Goal: Information Seeking & Learning: Learn about a topic

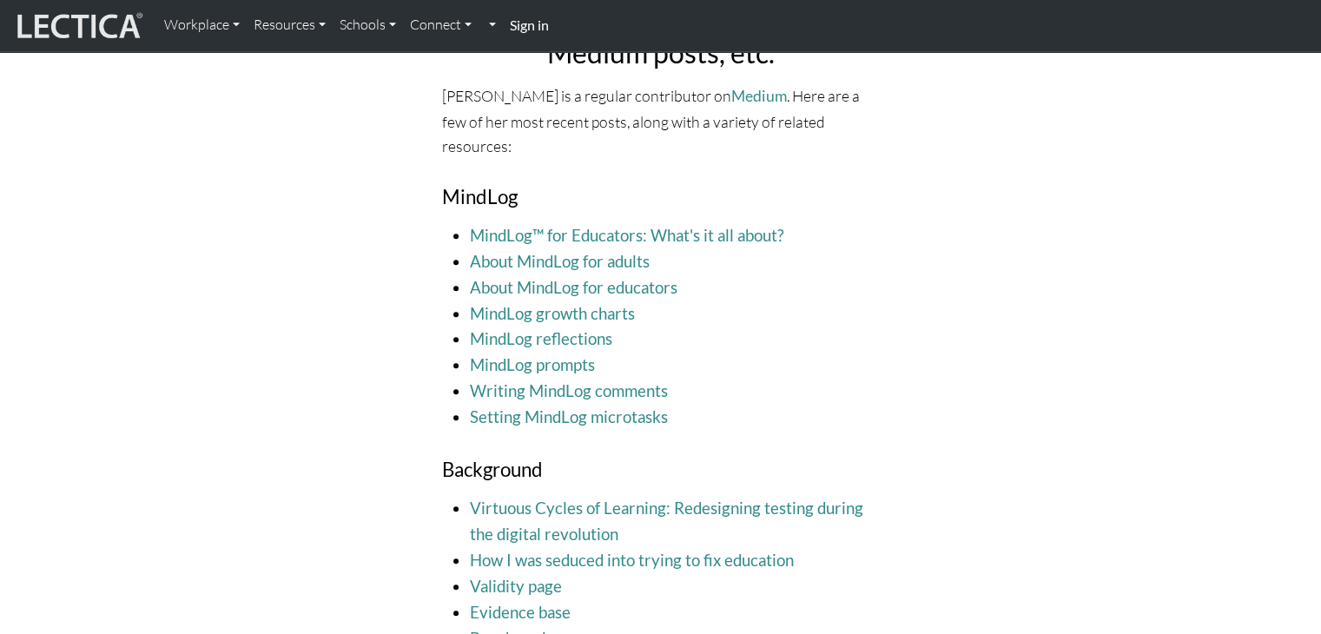
scroll to position [1713, 0]
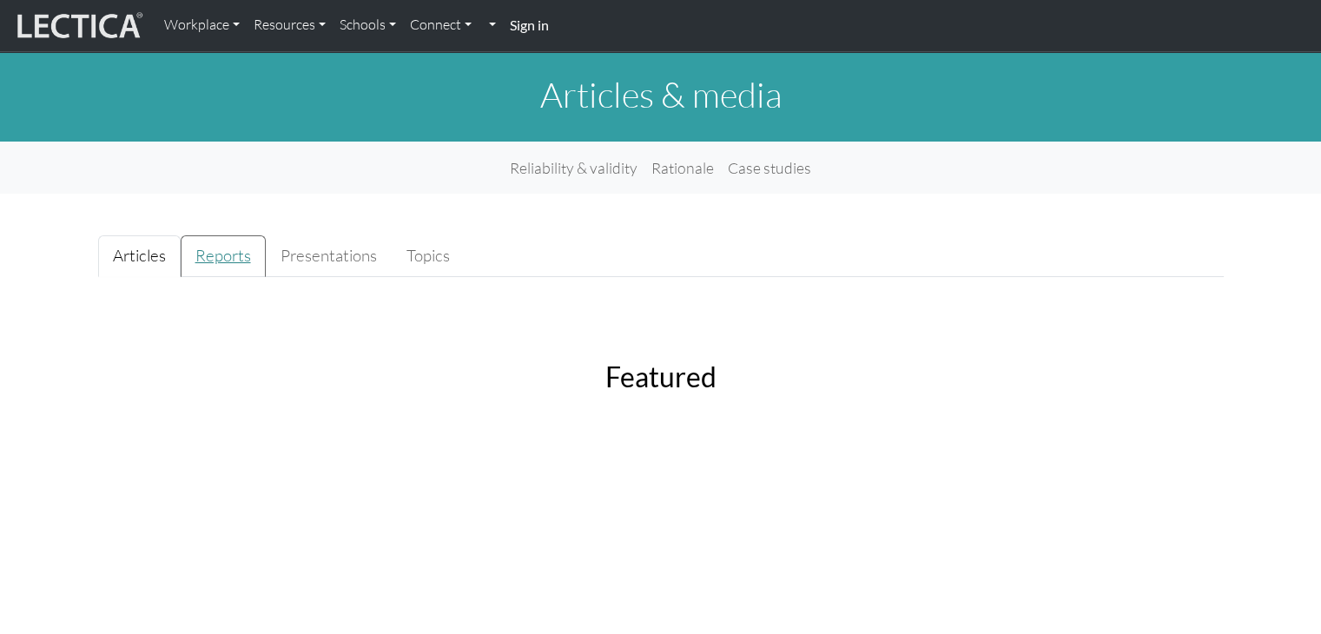
click at [224, 255] on link "Reports" at bounding box center [223, 256] width 85 height 42
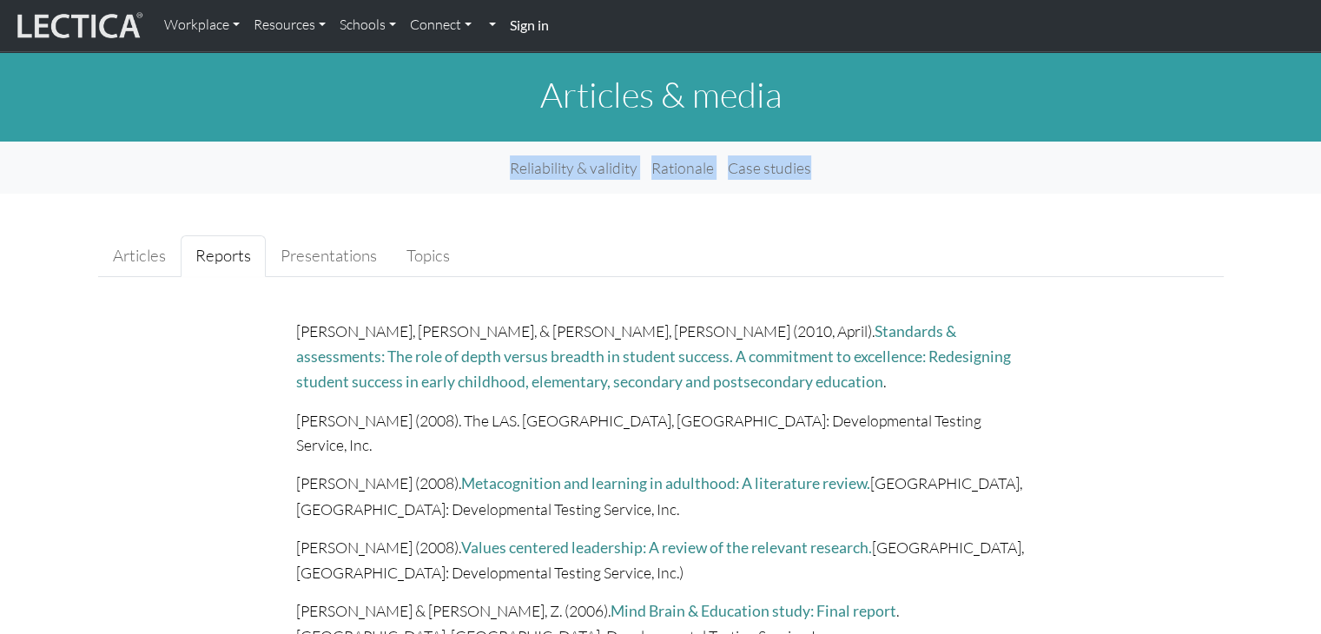
drag, startPoint x: 1265, startPoint y: 136, endPoint x: 1264, endPoint y: 178, distance: 42.6
click at [1182, 240] on ul "Articles Reports Presentations Topics" at bounding box center [661, 256] width 1126 height 42
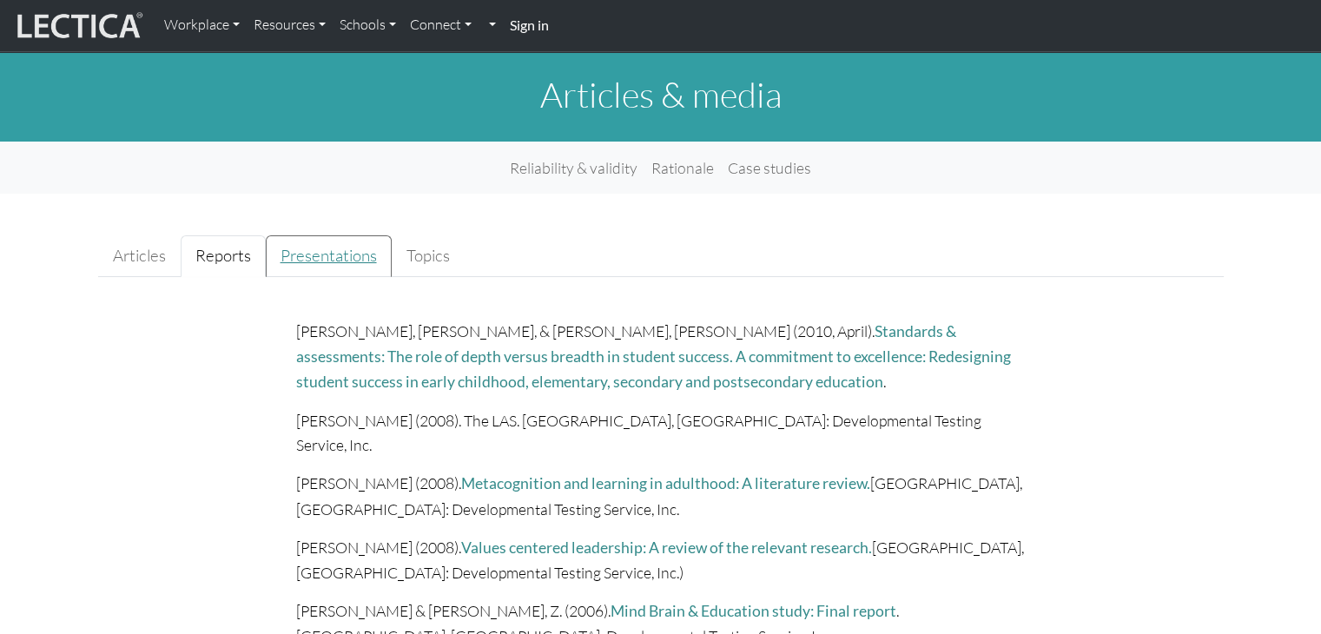
click at [310, 259] on link "Presentations" at bounding box center [329, 256] width 126 height 42
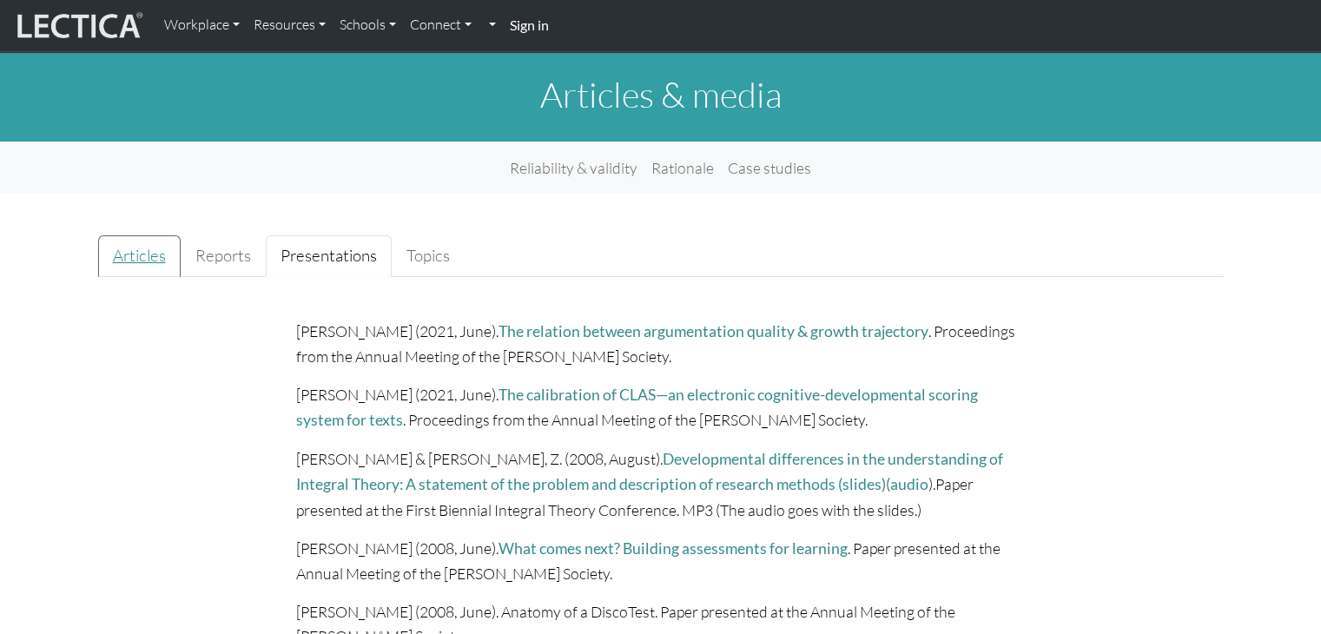
click at [131, 255] on link "Articles" at bounding box center [139, 256] width 83 height 42
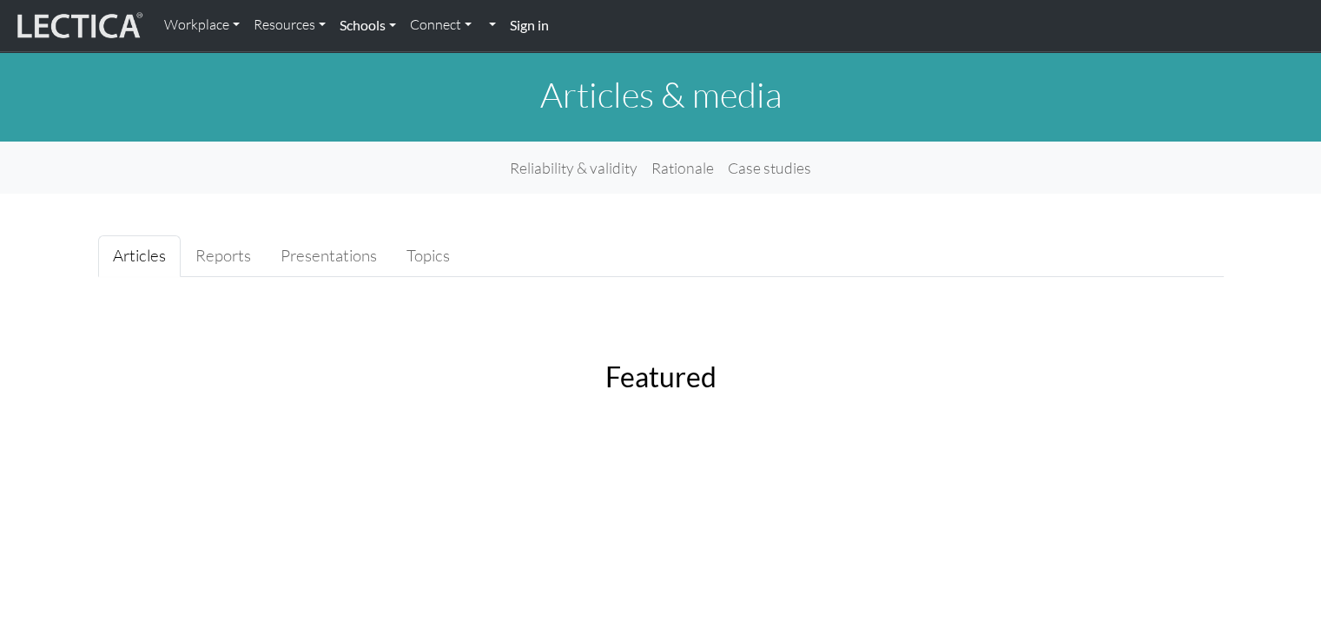
click at [397, 24] on link "Schools" at bounding box center [368, 25] width 70 height 36
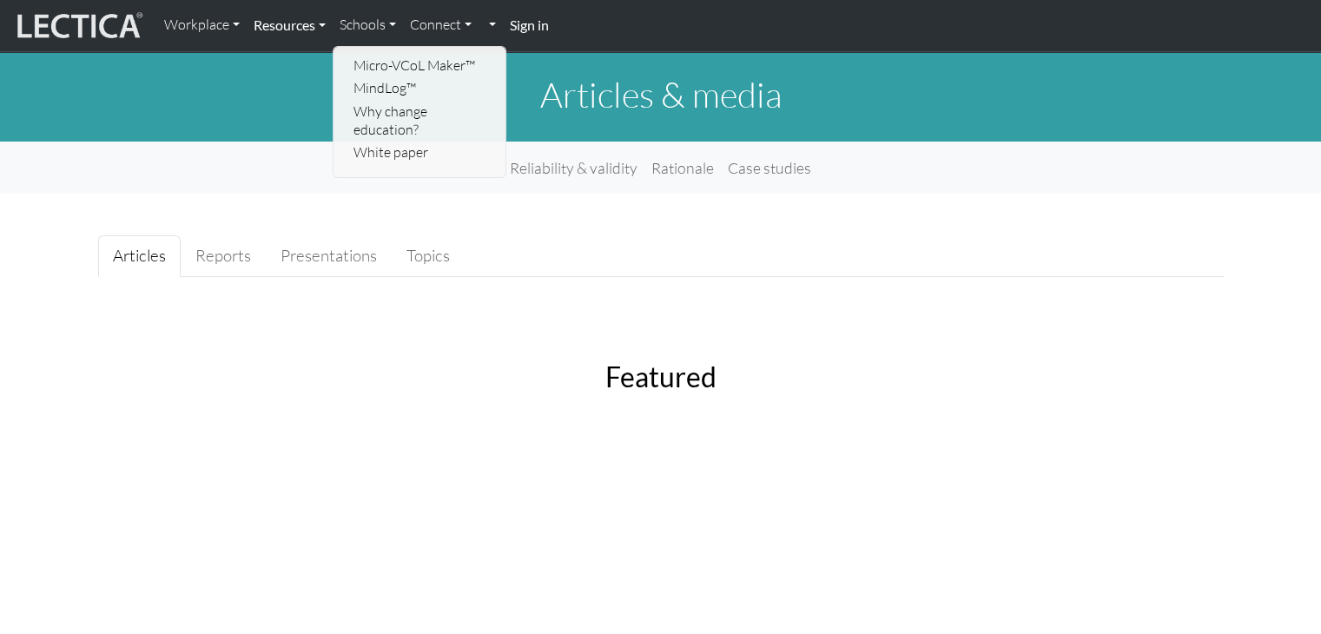
click at [327, 24] on link "Resources" at bounding box center [290, 25] width 86 height 36
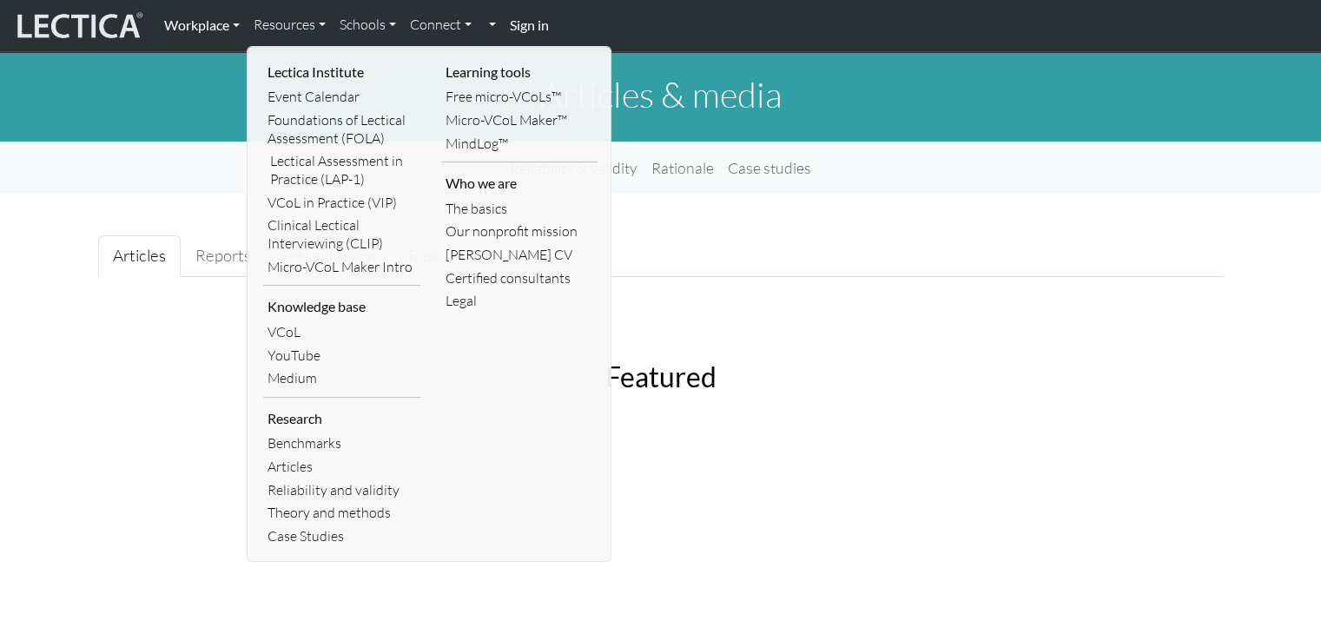
click at [238, 27] on link "Workplace" at bounding box center [201, 25] width 89 height 36
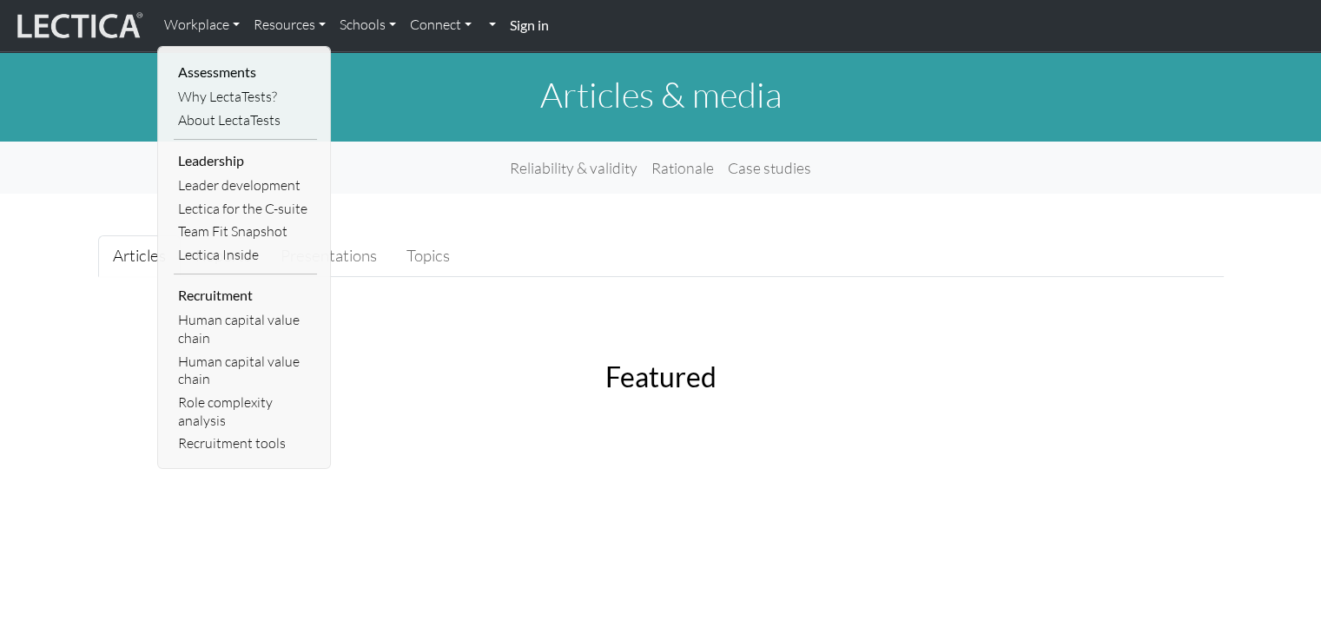
click at [70, 152] on div "Reliability & validity Rationale Case studies" at bounding box center [660, 168] width 1321 height 38
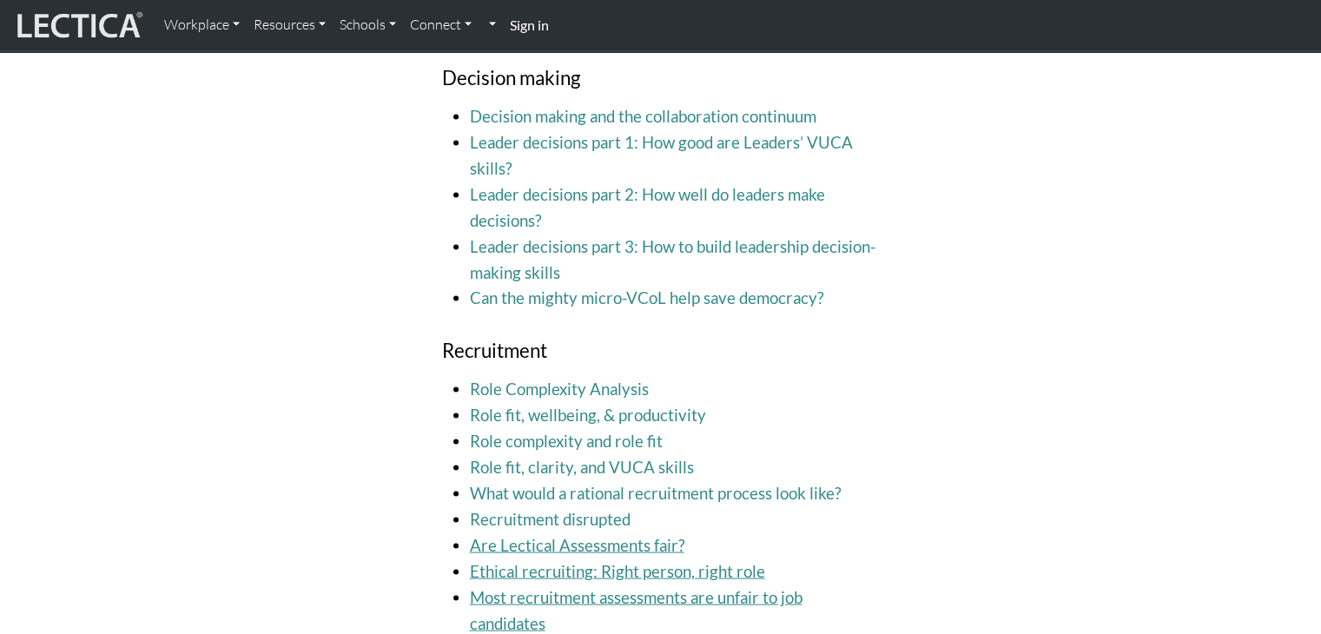
scroll to position [5298, 0]
